Goal: Find specific page/section: Find specific page/section

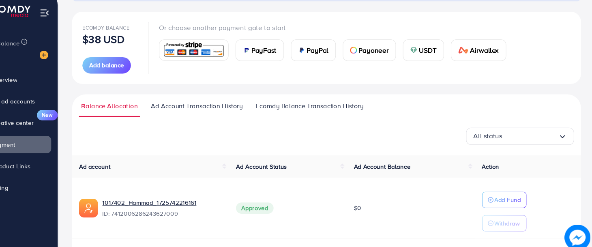
scroll to position [78, 0]
click at [56, 167] on span "Product Links" at bounding box center [45, 164] width 35 height 8
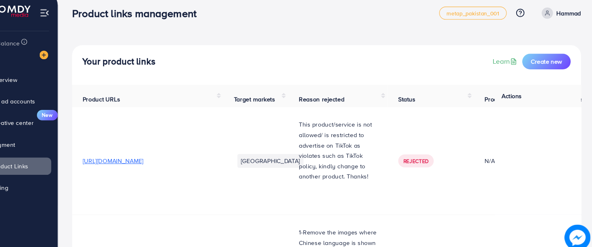
click at [383, 154] on span "This product/service is not allowed/ is restricted to advertise on TikTok as vi…" at bounding box center [348, 149] width 69 height 57
click at [387, 151] on p "This product/service is not allowed/ is restricted to advertise on TikTok as vi…" at bounding box center [351, 149] width 74 height 58
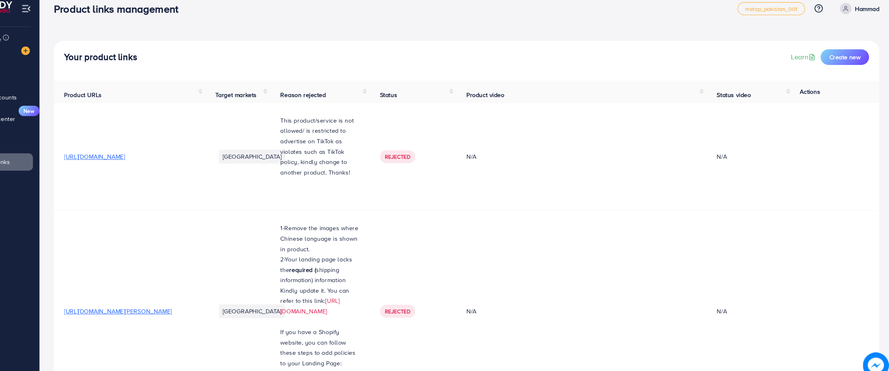
click at [573, 67] on div "Your product links Learn Create new" at bounding box center [489, 65] width 755 height 15
click at [561, 232] on td "N/A" at bounding box center [596, 304] width 235 height 189
click at [588, 12] on div "Product links management metap_pakistan_001 Help Center Contact Support Plans a…" at bounding box center [489, 20] width 774 height 23
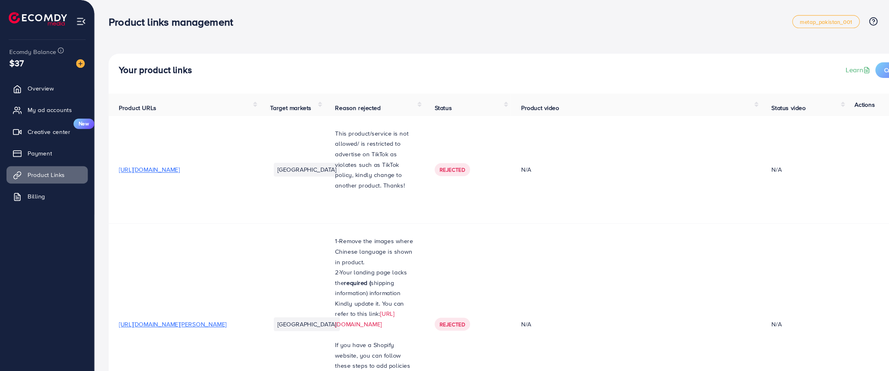
click at [550, 223] on td "N/A" at bounding box center [596, 304] width 235 height 189
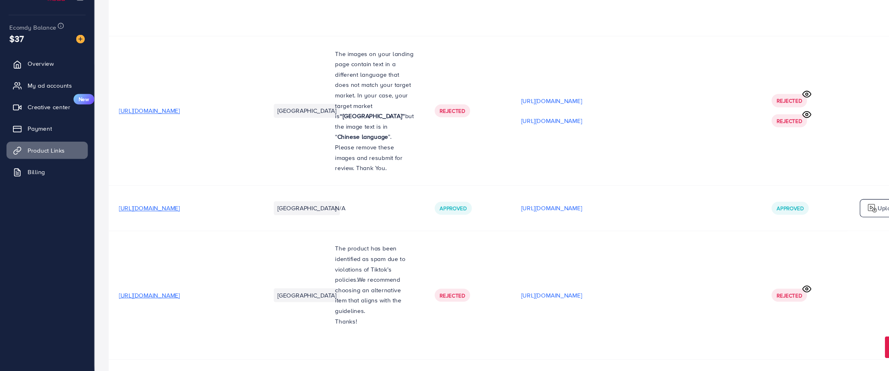
scroll to position [4149, 0]
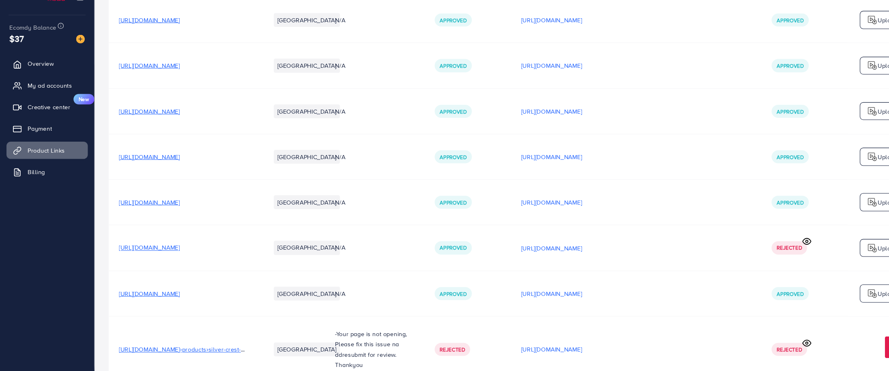
scroll to position [6430, 0]
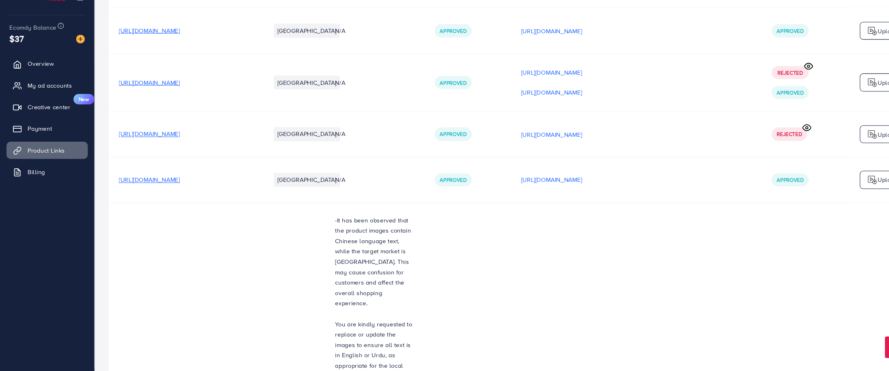
click at [27, 149] on link "Payment" at bounding box center [44, 143] width 76 height 16
